Goal: Feedback & Contribution: Leave review/rating

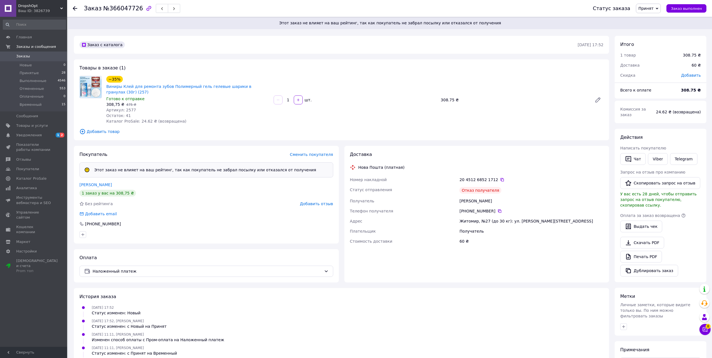
click at [654, 9] on span "Принят" at bounding box center [646, 8] width 15 height 4
click at [649, 46] on li "Временный" at bounding box center [652, 45] width 30 height 8
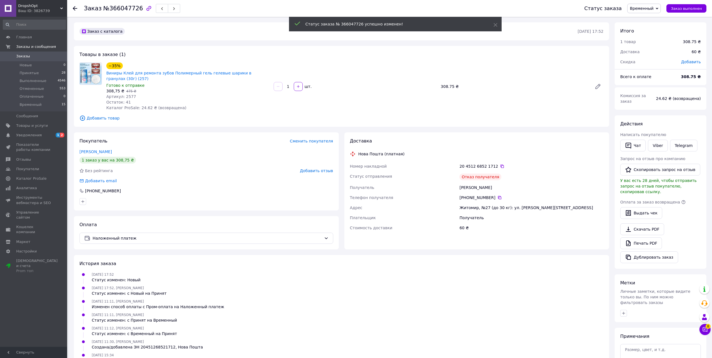
click at [324, 169] on span "Добавить отзыв" at bounding box center [316, 171] width 33 height 4
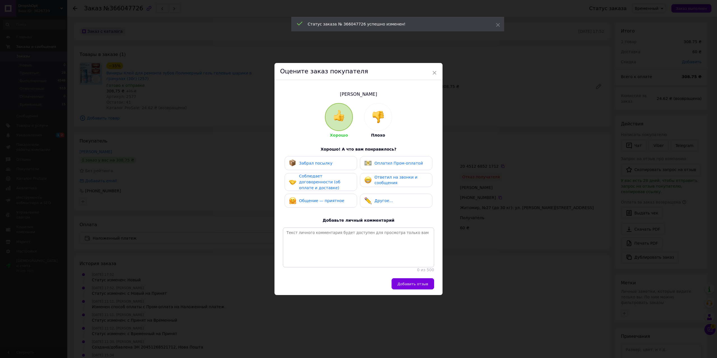
click at [386, 125] on div at bounding box center [377, 116] width 27 height 27
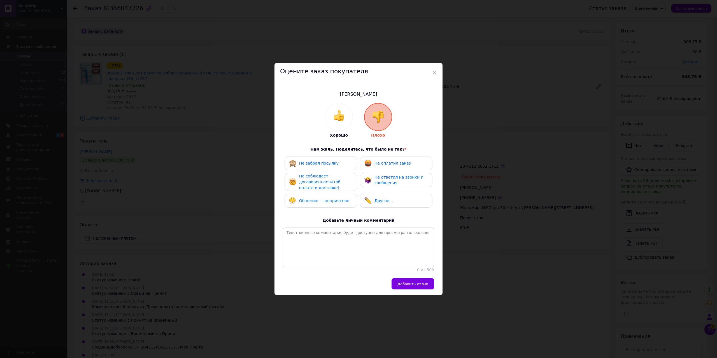
click at [339, 197] on div "Общение — неприятное" at bounding box center [319, 200] width 60 height 7
click at [338, 160] on div "Не забрал посылку" at bounding box center [321, 163] width 64 height 7
click at [413, 288] on button "Добавить отзыв" at bounding box center [412, 283] width 43 height 11
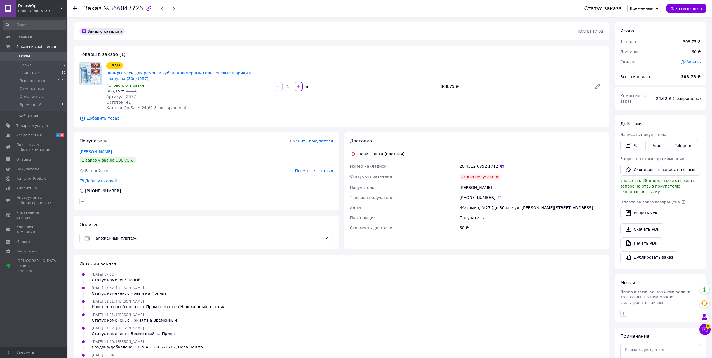
click at [302, 169] on span "Посмотреть отзыв" at bounding box center [314, 171] width 38 height 4
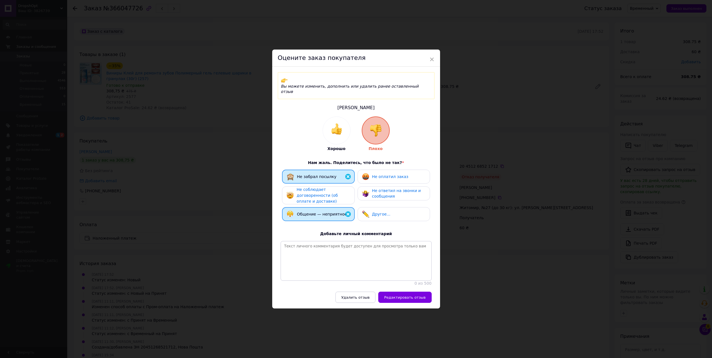
click at [326, 212] on span "Общение — неприятное" at bounding box center [322, 214] width 50 height 4
click at [397, 188] on div "Не ответил на звонки и сообщения" at bounding box center [398, 193] width 53 height 11
click at [411, 295] on span "Редактировать отзыв" at bounding box center [404, 297] width 41 height 4
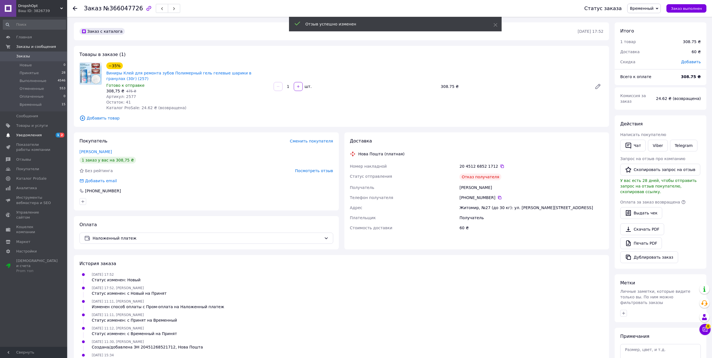
click at [32, 135] on span "Уведомления" at bounding box center [28, 135] width 25 height 5
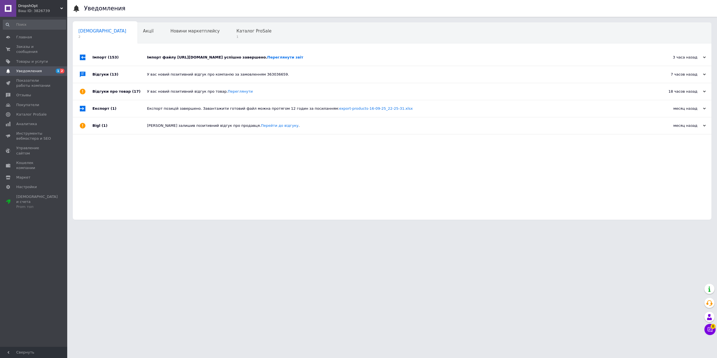
click at [199, 60] on div "Імпорт файлу https://vgts.salesdrive.me/export/yml/export.yml?publicKey=UwZ91dl…" at bounding box center [398, 57] width 502 height 17
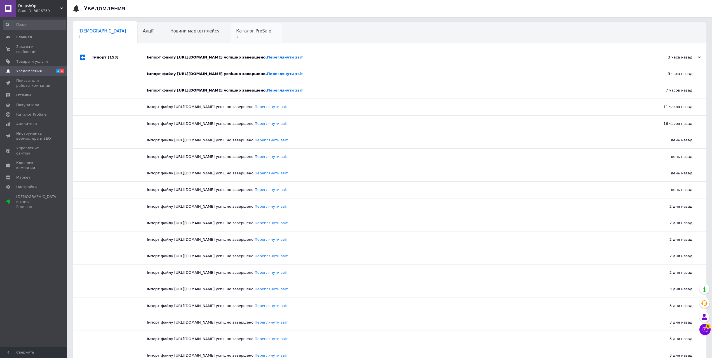
click at [236, 35] on span "1" at bounding box center [253, 37] width 35 height 4
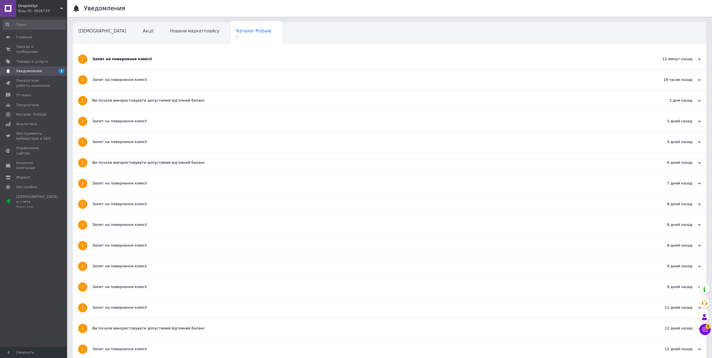
click at [110, 59] on div "Запит на повернення комісії" at bounding box center [368, 59] width 553 height 5
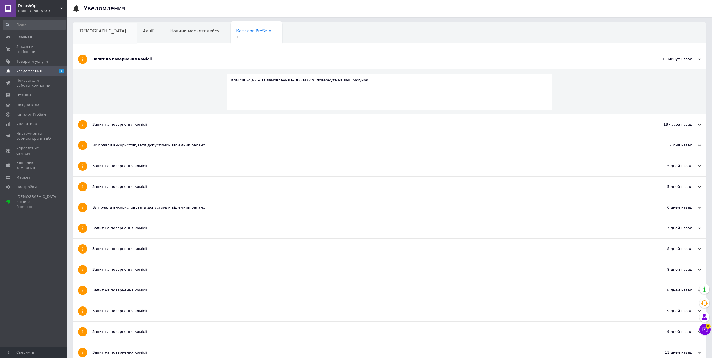
click at [95, 34] on div "Сповіщення" at bounding box center [105, 33] width 65 height 21
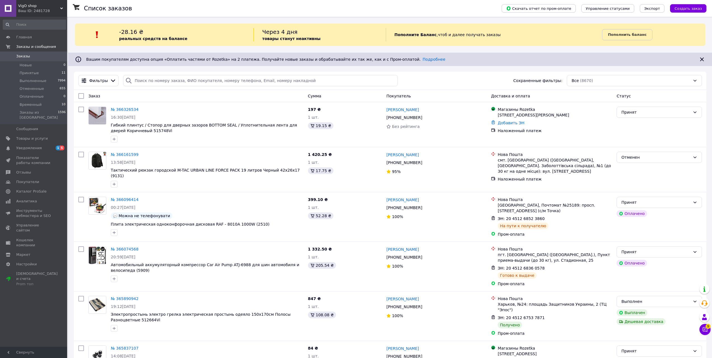
click at [38, 8] on span "VigO shop" at bounding box center [39, 5] width 42 height 5
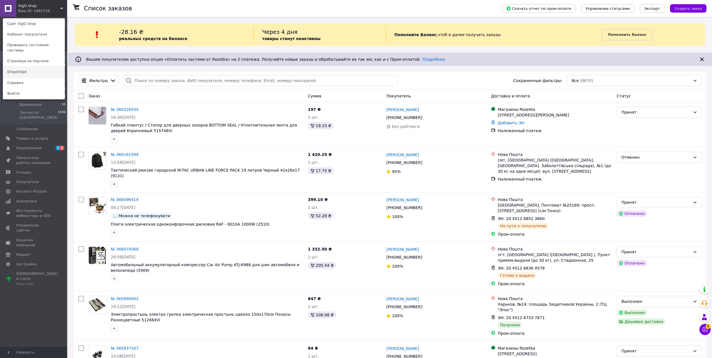
click at [41, 67] on link "DropshOpt" at bounding box center [34, 72] width 62 height 11
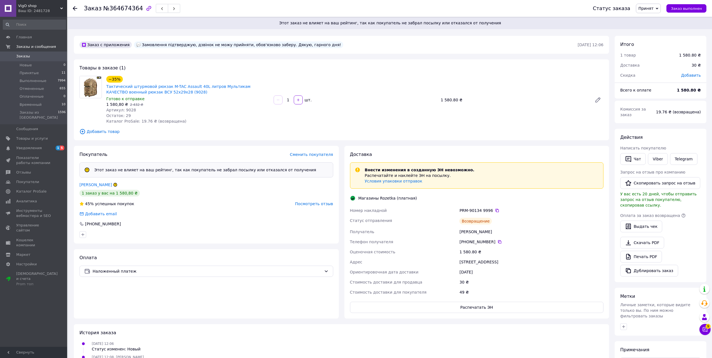
click at [653, 7] on span "Принят" at bounding box center [646, 8] width 15 height 4
click at [653, 45] on li "Временный" at bounding box center [652, 45] width 30 height 8
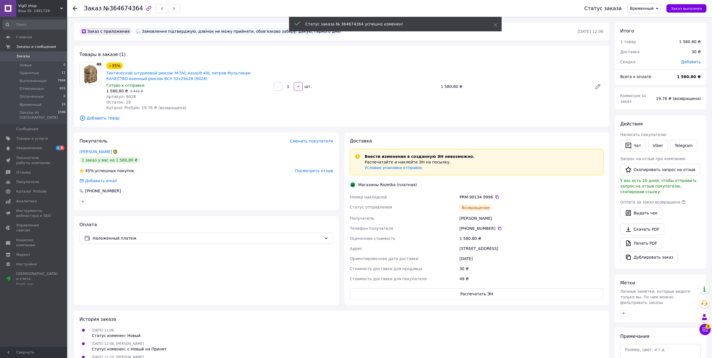
click at [315, 170] on span "Посмотреть отзыв" at bounding box center [314, 171] width 38 height 4
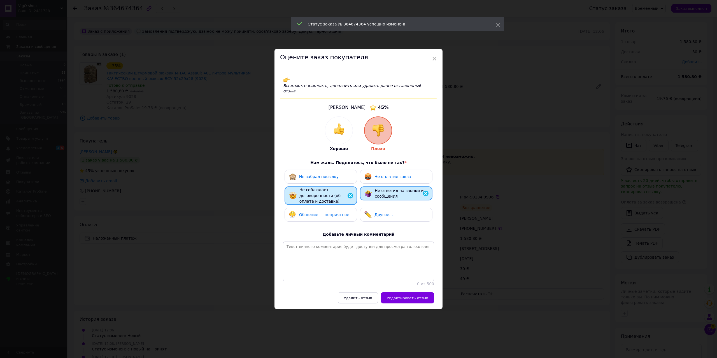
click at [315, 174] on span "Не забрал посылку" at bounding box center [318, 176] width 39 height 4
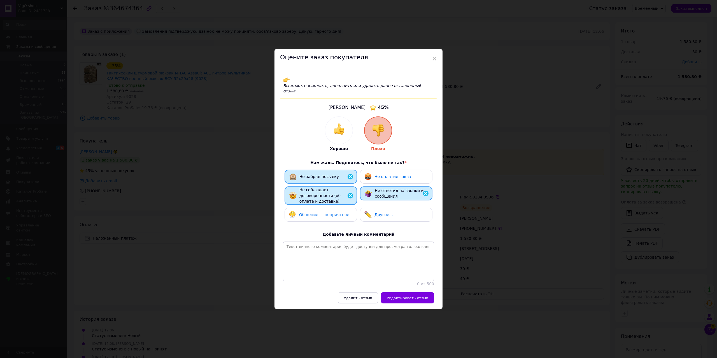
click at [410, 300] on div "Удалить отзыв Редактировать отзыв" at bounding box center [358, 300] width 168 height 17
click at [410, 296] on span "Редактировать отзыв" at bounding box center [407, 298] width 41 height 4
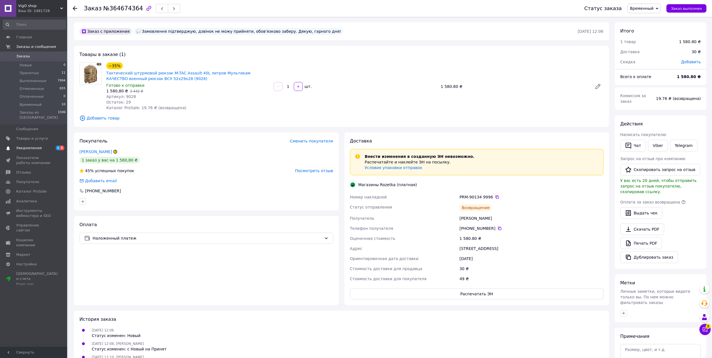
click at [32, 146] on span "Уведомления" at bounding box center [28, 148] width 25 height 5
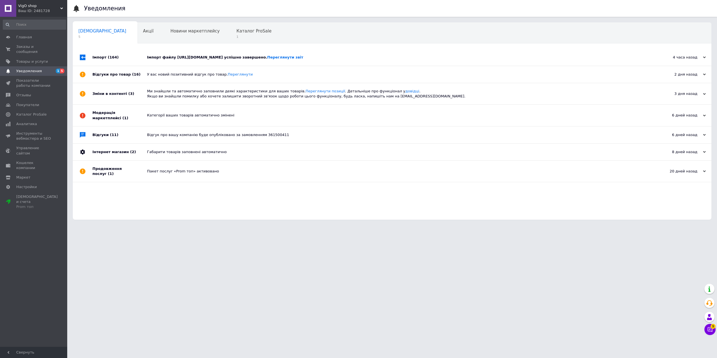
click at [197, 55] on div "Імпорт файлу https://vgts.salesdrive.me/export/yml/export.yml?publicKey=UwZ91dl…" at bounding box center [398, 57] width 502 height 17
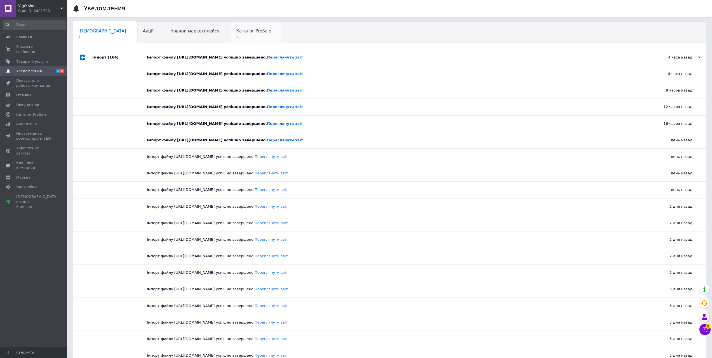
click at [236, 31] on span "Каталог ProSale" at bounding box center [253, 31] width 35 height 5
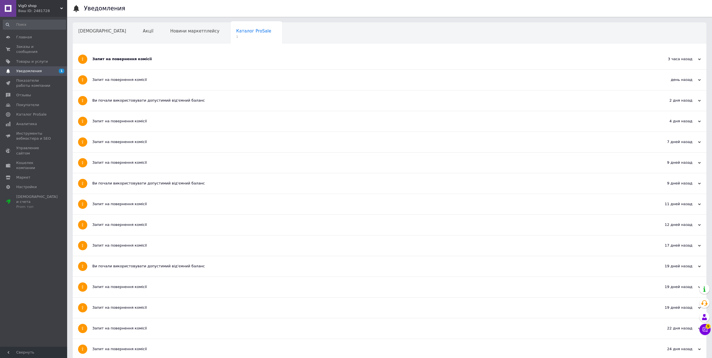
click at [120, 56] on div "Запит на повернення комісії" at bounding box center [368, 59] width 553 height 20
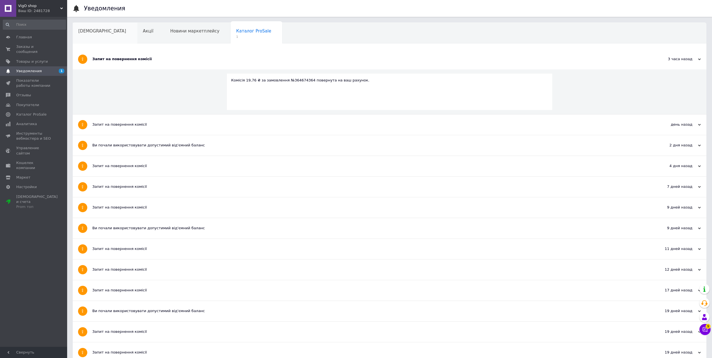
click at [98, 37] on div "Сповіщення" at bounding box center [105, 33] width 65 height 21
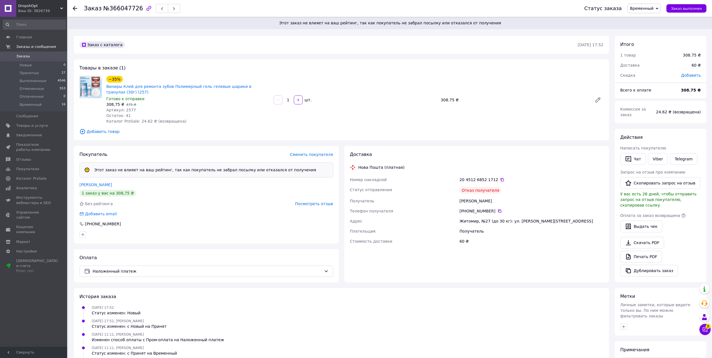
click at [310, 202] on span "Посмотреть отзыв" at bounding box center [314, 204] width 38 height 4
